Goal: Navigation & Orientation: Find specific page/section

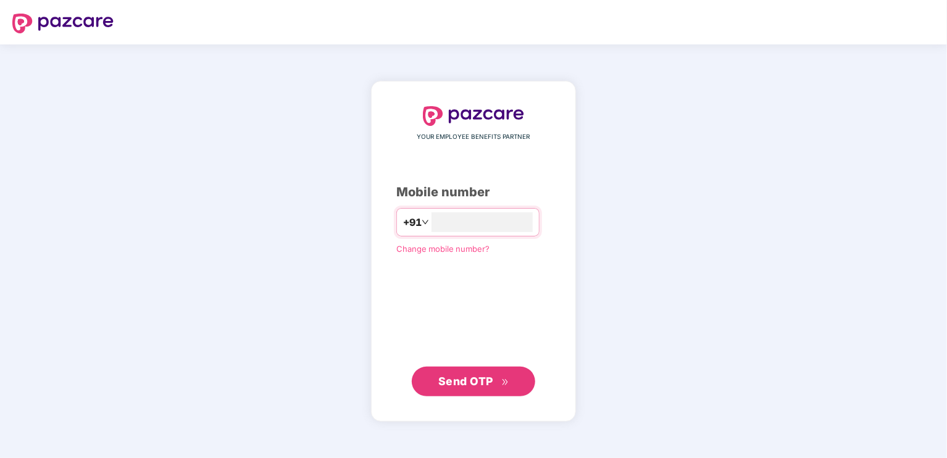
type input "**********"
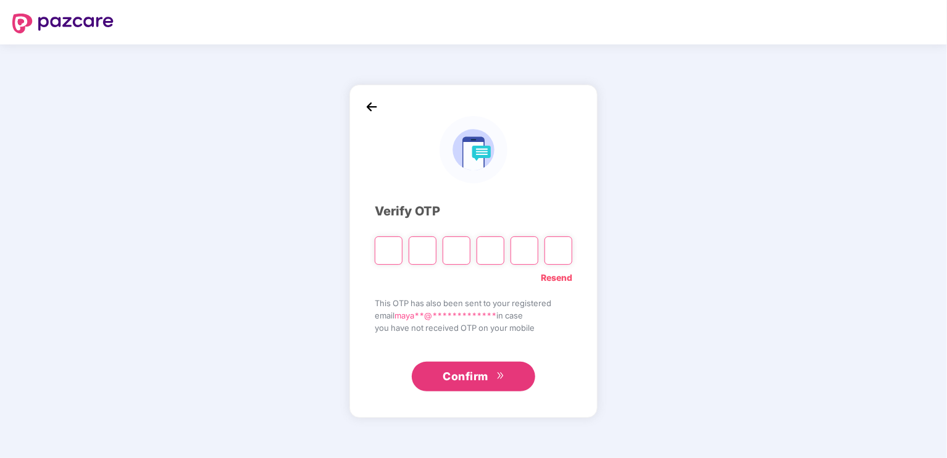
type input "*"
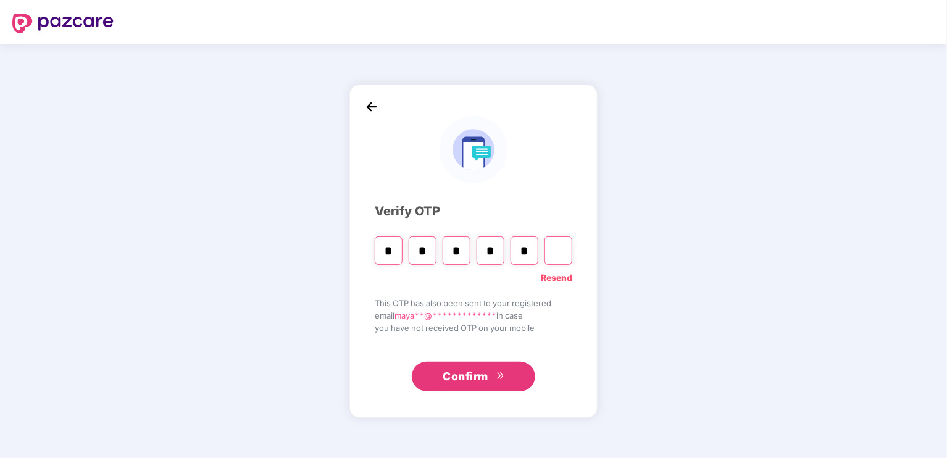
type input "*"
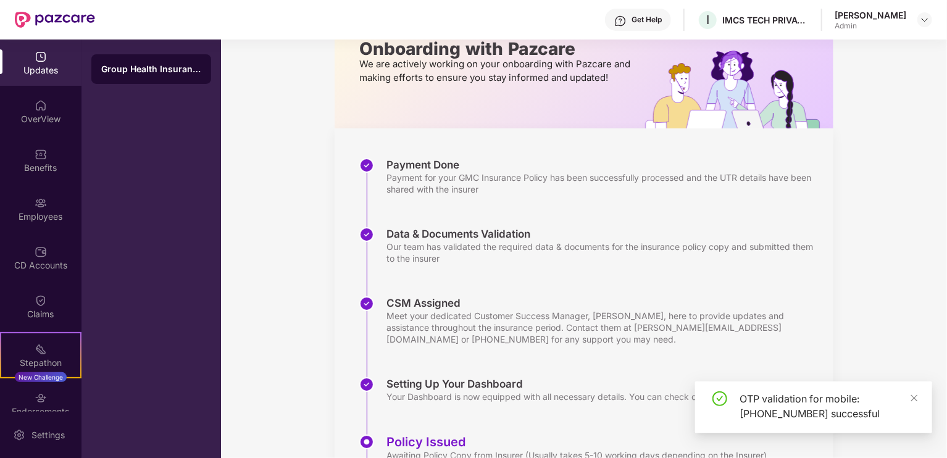
scroll to position [221, 0]
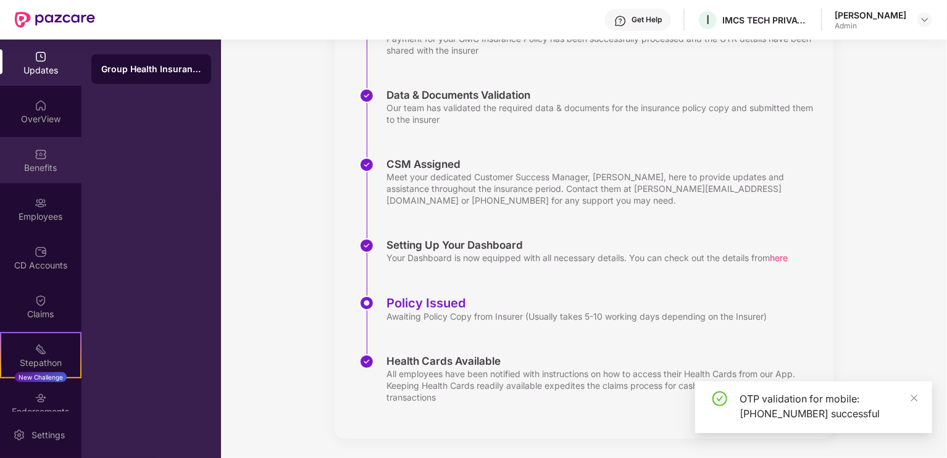
click at [32, 164] on div "Benefits" at bounding box center [40, 168] width 81 height 12
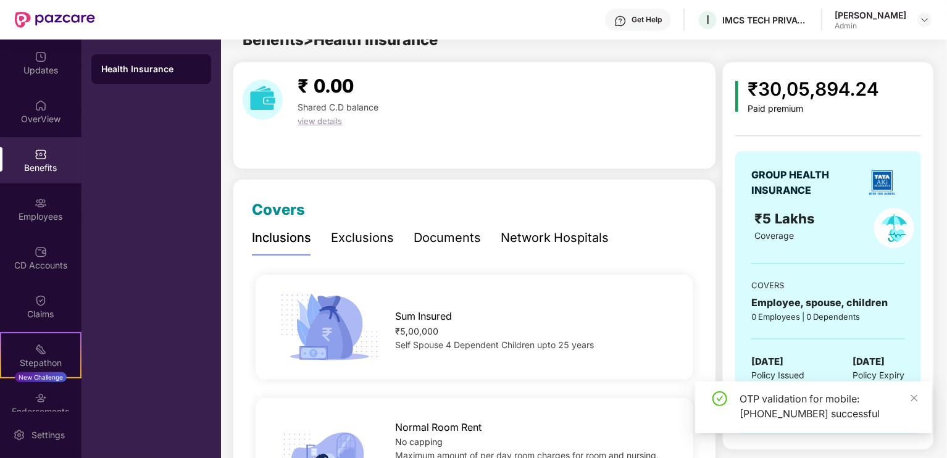
scroll to position [221, 0]
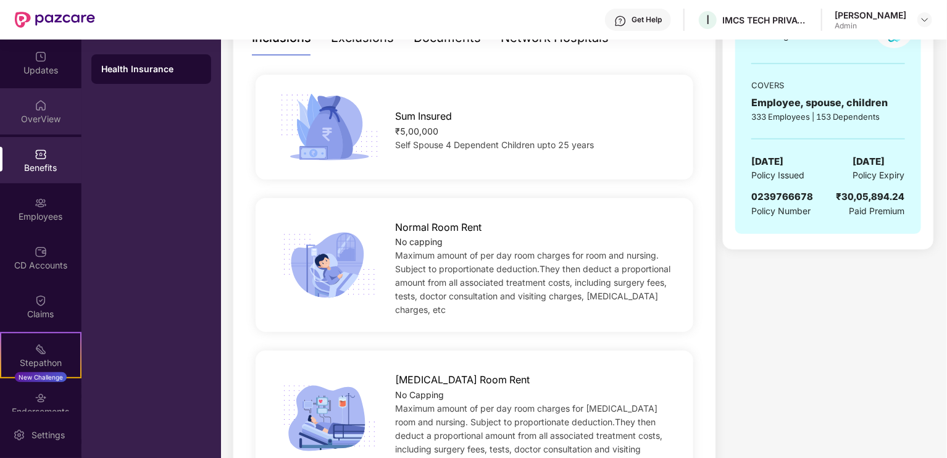
click at [36, 112] on div "OverView" at bounding box center [40, 111] width 81 height 46
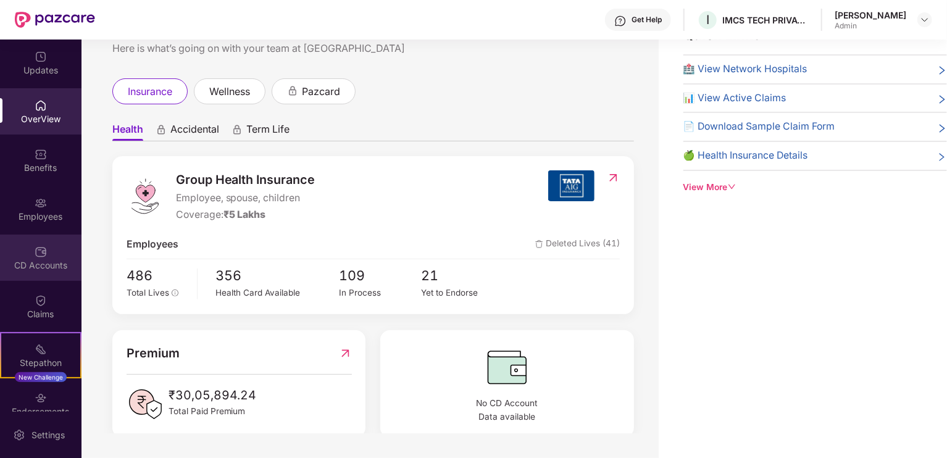
click at [44, 251] on img at bounding box center [41, 252] width 12 height 12
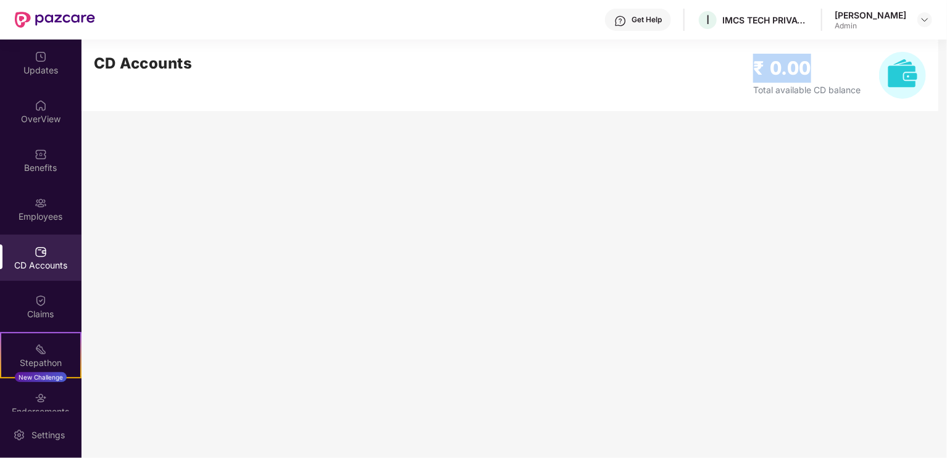
drag, startPoint x: 827, startPoint y: 63, endPoint x: 719, endPoint y: 66, distance: 108.1
click at [719, 66] on div "CD Accounts ₹ 0.00 Total available CD balance" at bounding box center [509, 76] width 857 height 72
click at [702, 170] on main "CD Accounts ₹ 0.00 Total available CD balance" at bounding box center [514, 249] width 866 height 419
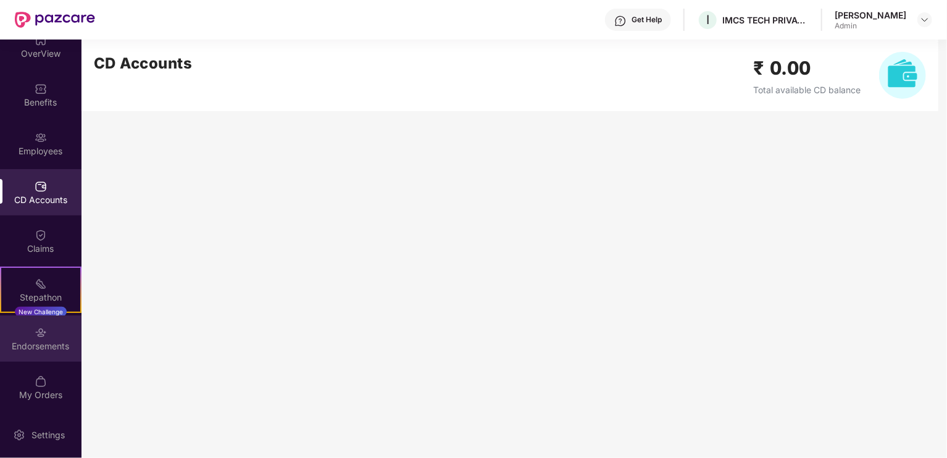
scroll to position [67, 0]
click at [36, 332] on img at bounding box center [41, 331] width 12 height 12
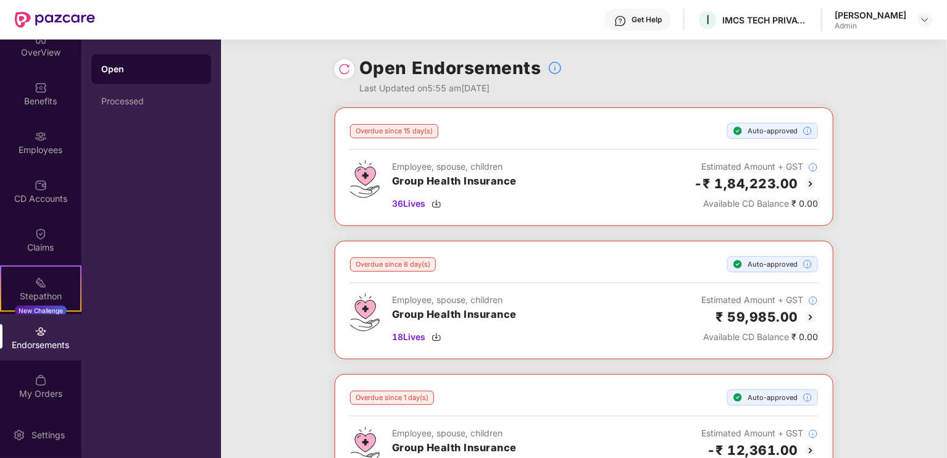
click at [344, 64] on img at bounding box center [344, 69] width 12 height 12
